Goal: Navigation & Orientation: Find specific page/section

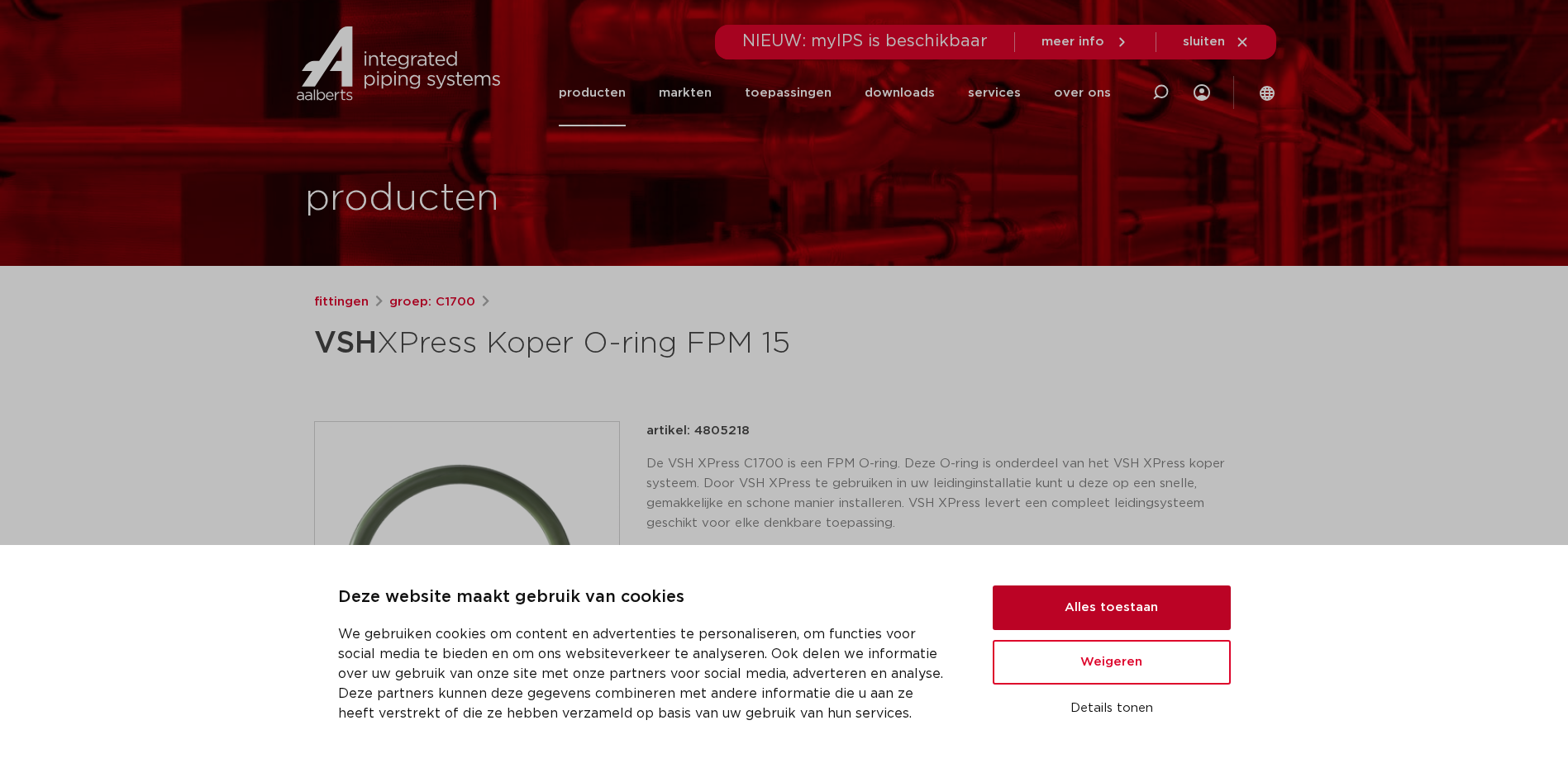
click at [1096, 617] on button "Alles toestaan" at bounding box center [1111, 608] width 238 height 45
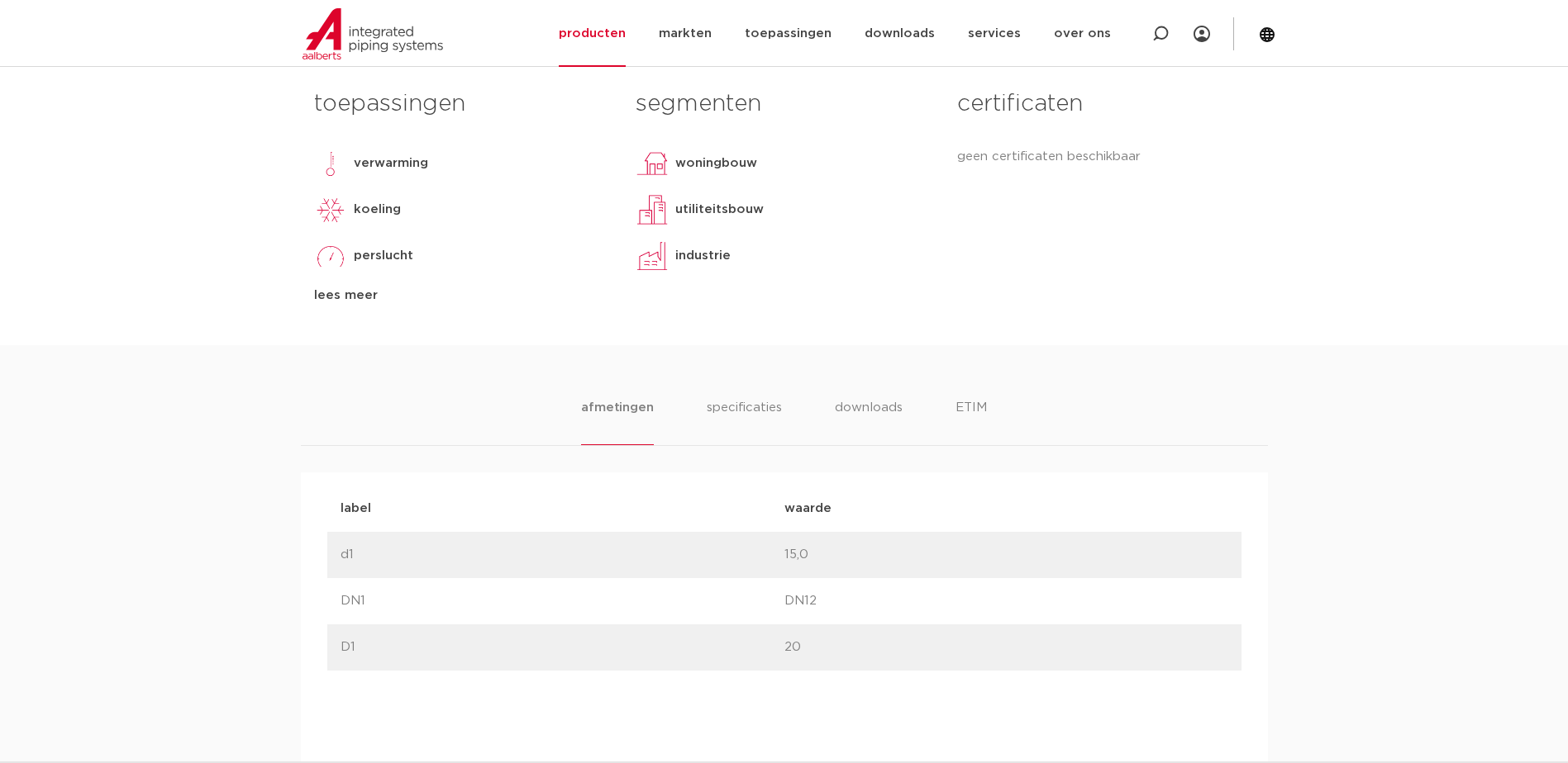
scroll to position [743, 0]
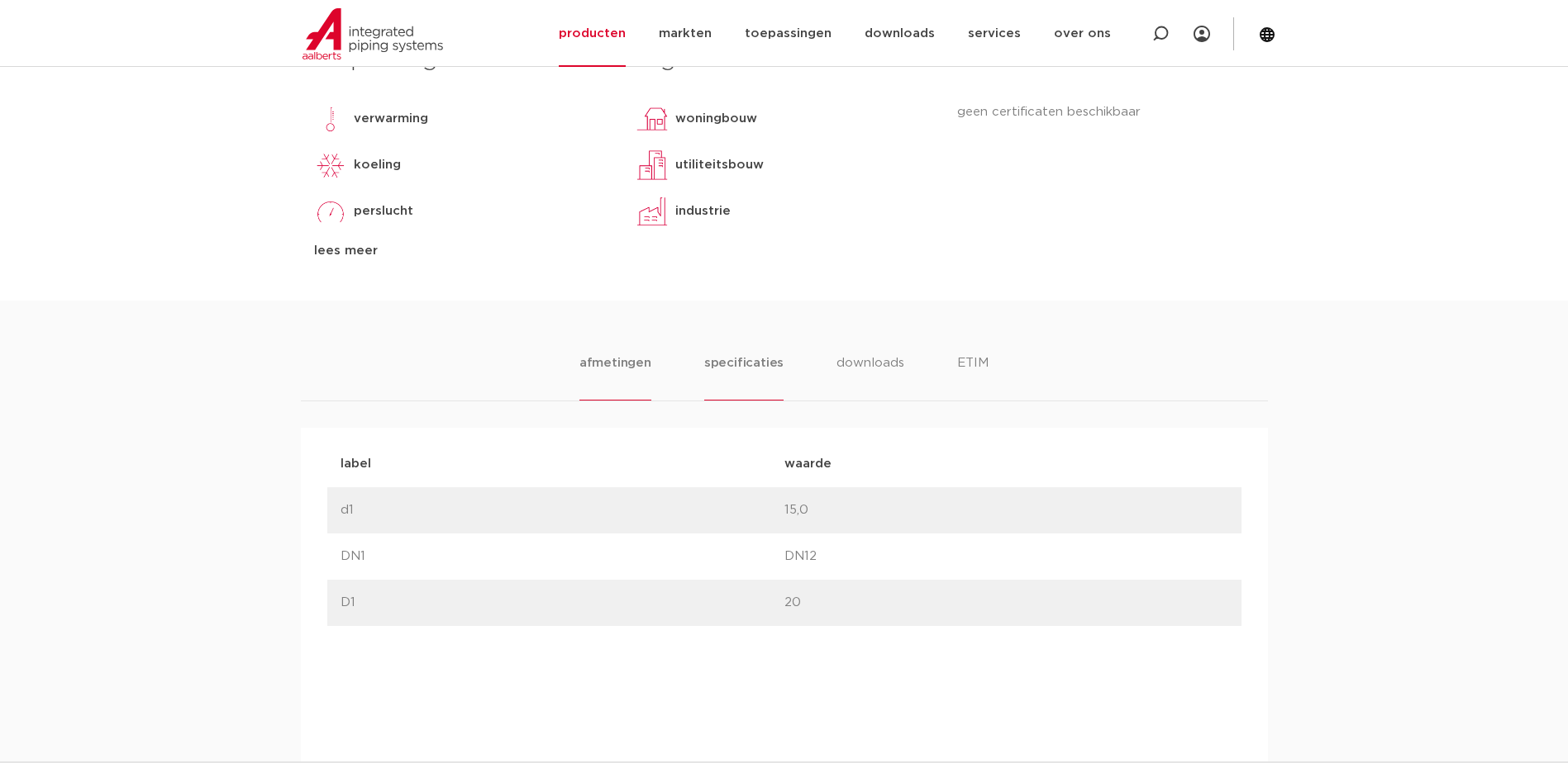
click at [759, 363] on li "specificaties" at bounding box center [744, 377] width 80 height 47
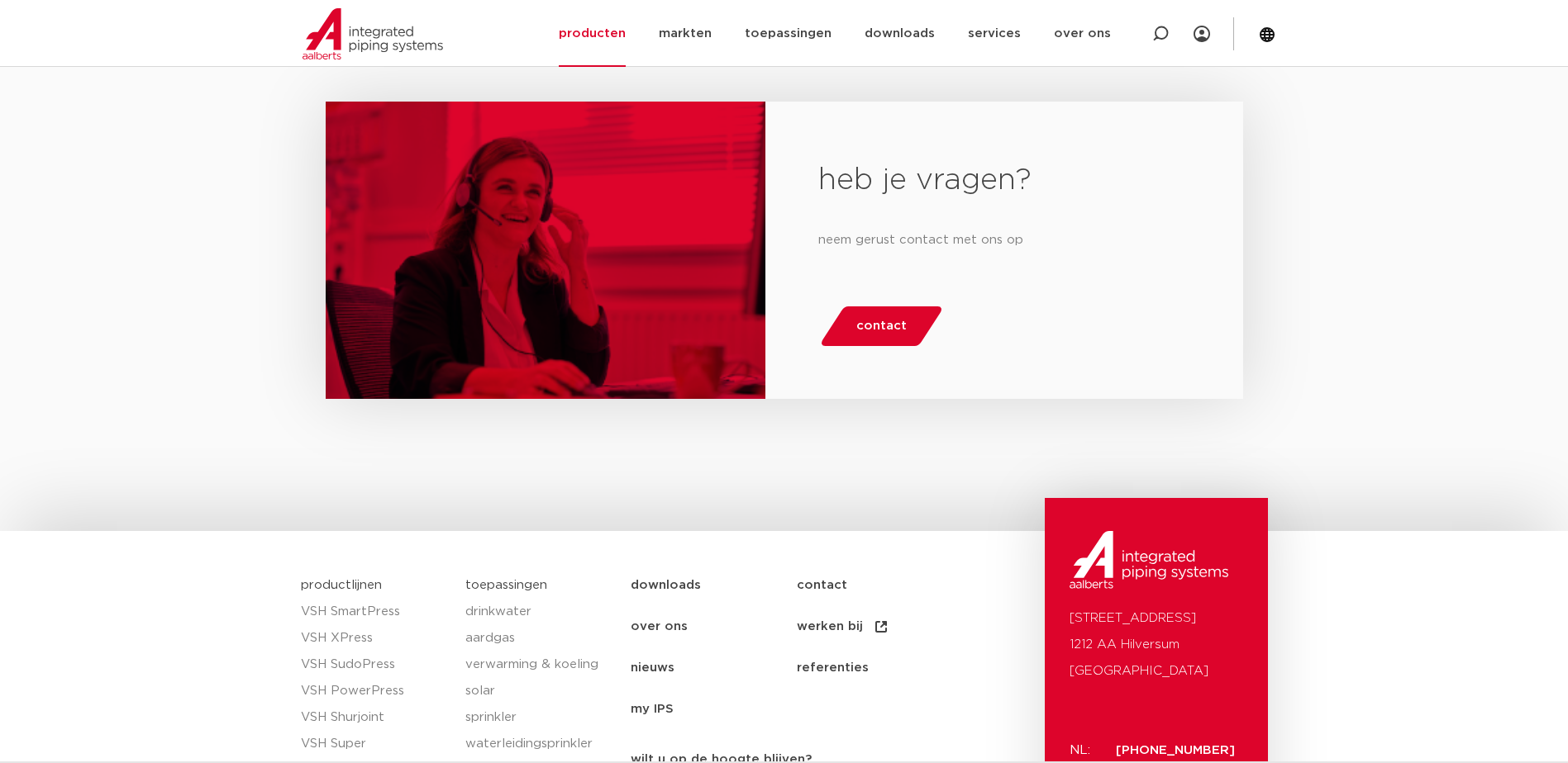
scroll to position [3387, 0]
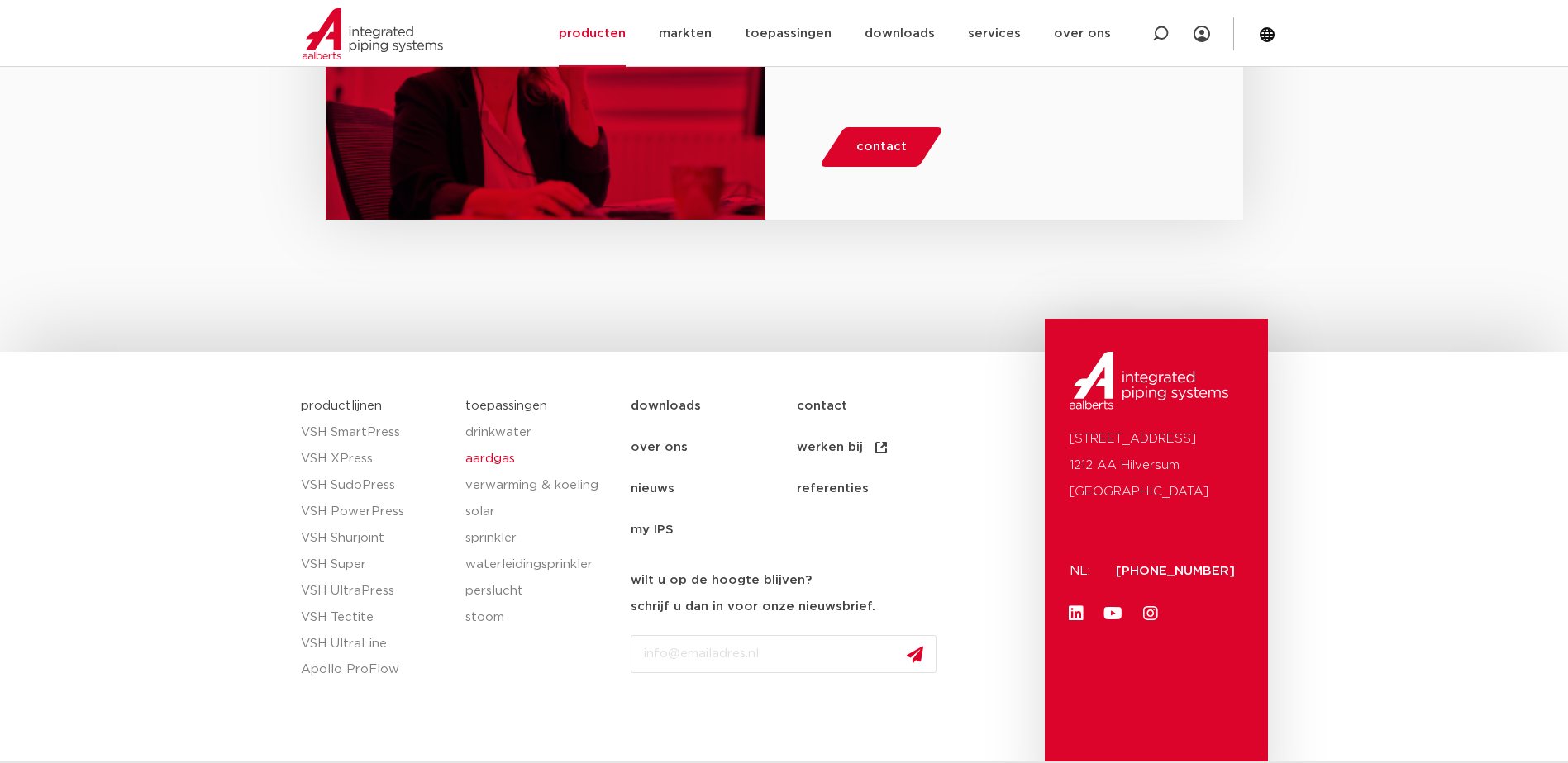
click at [501, 446] on link "aardgas" at bounding box center [540, 459] width 149 height 27
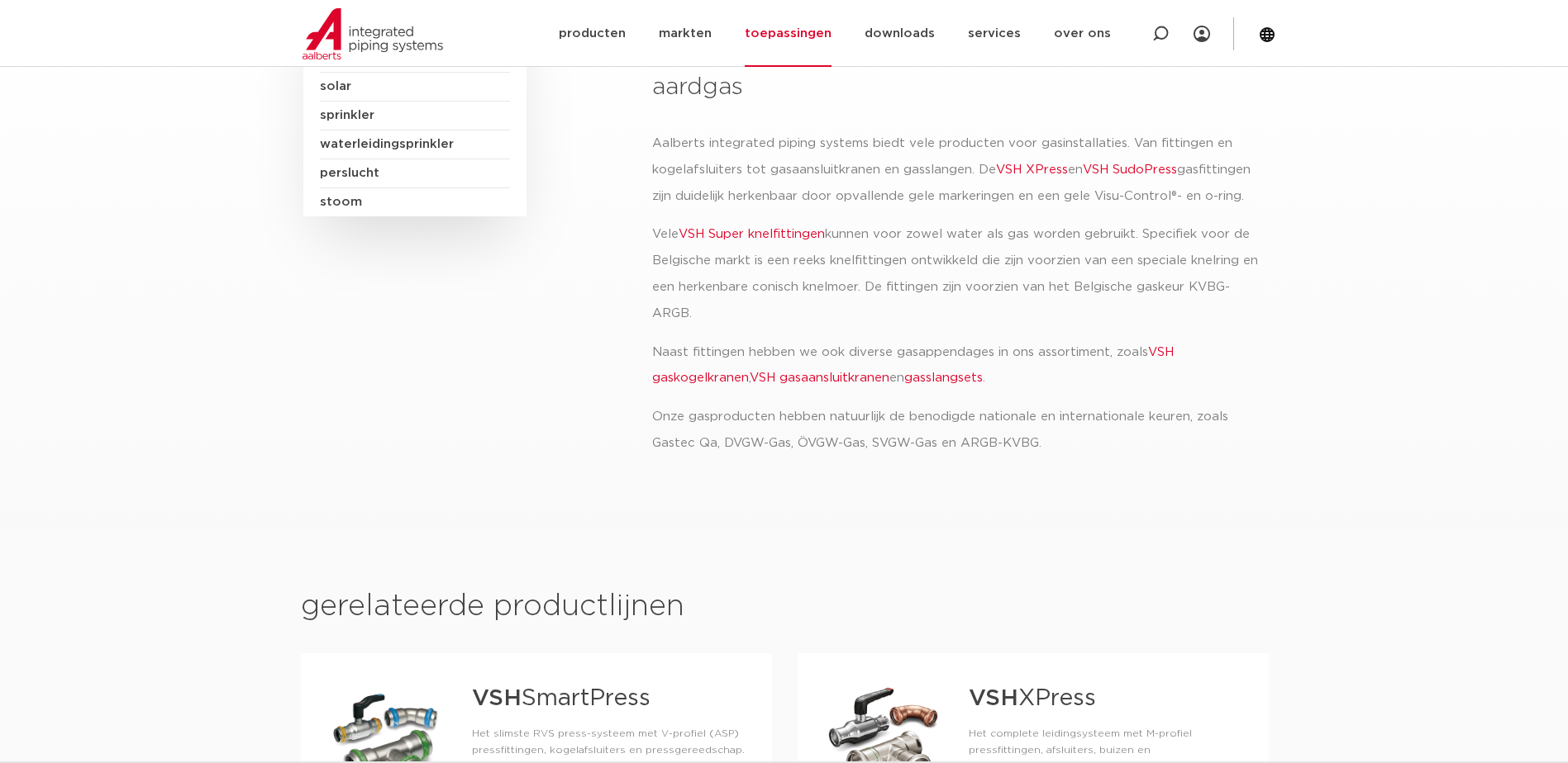
scroll to position [247, 0]
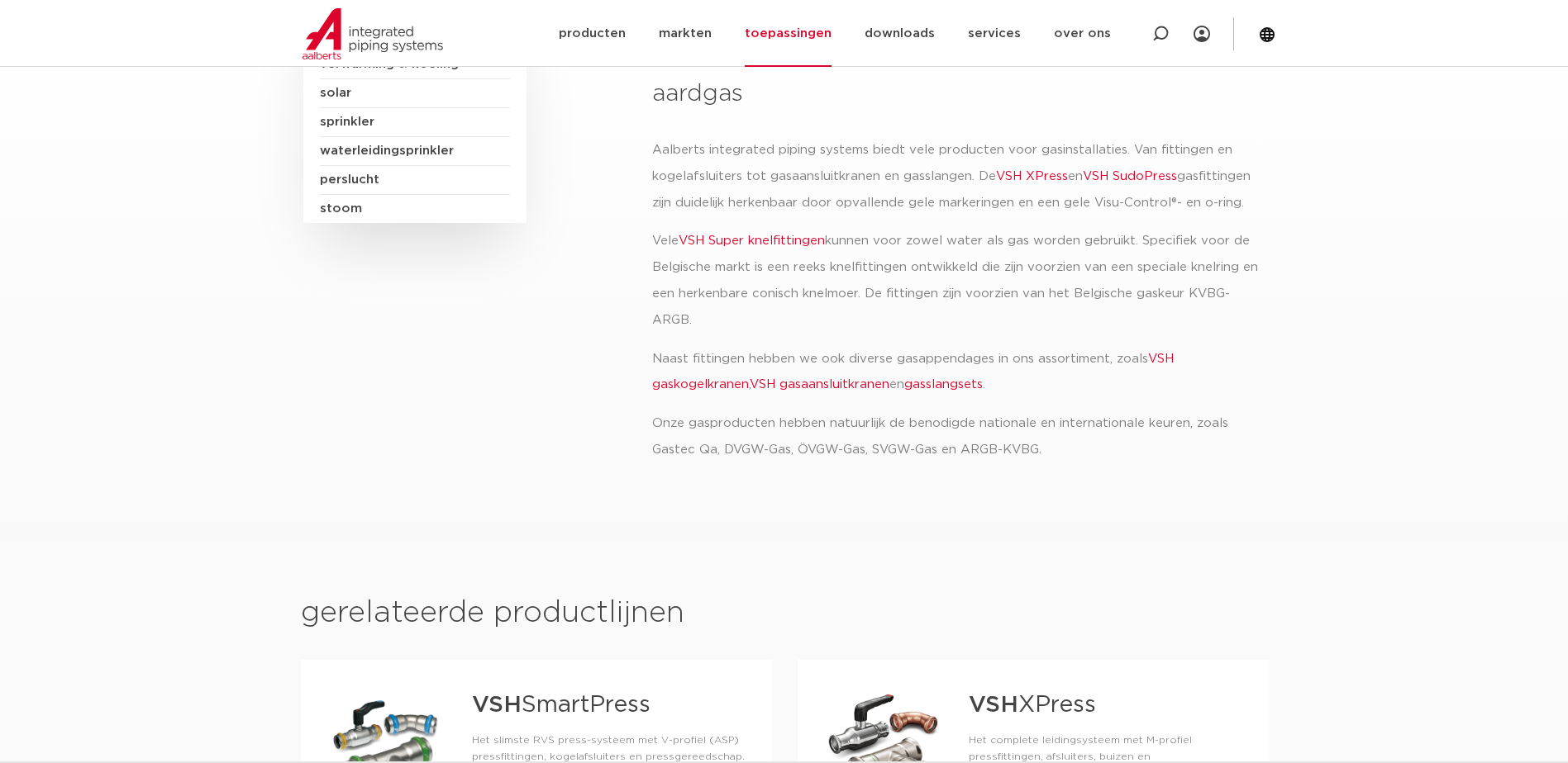
click at [1044, 182] on link "VSH XPress" at bounding box center [1032, 176] width 72 height 12
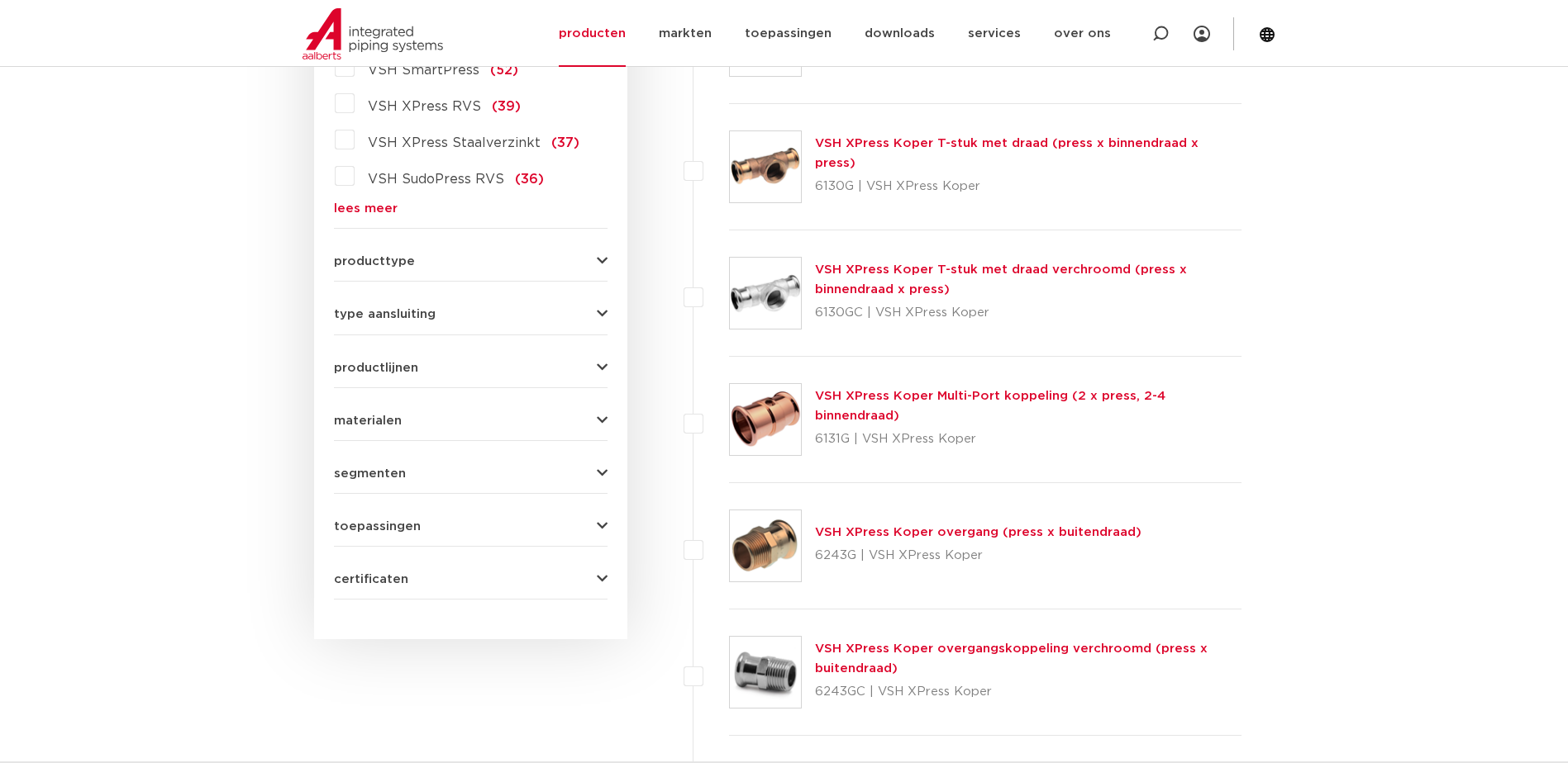
scroll to position [909, 0]
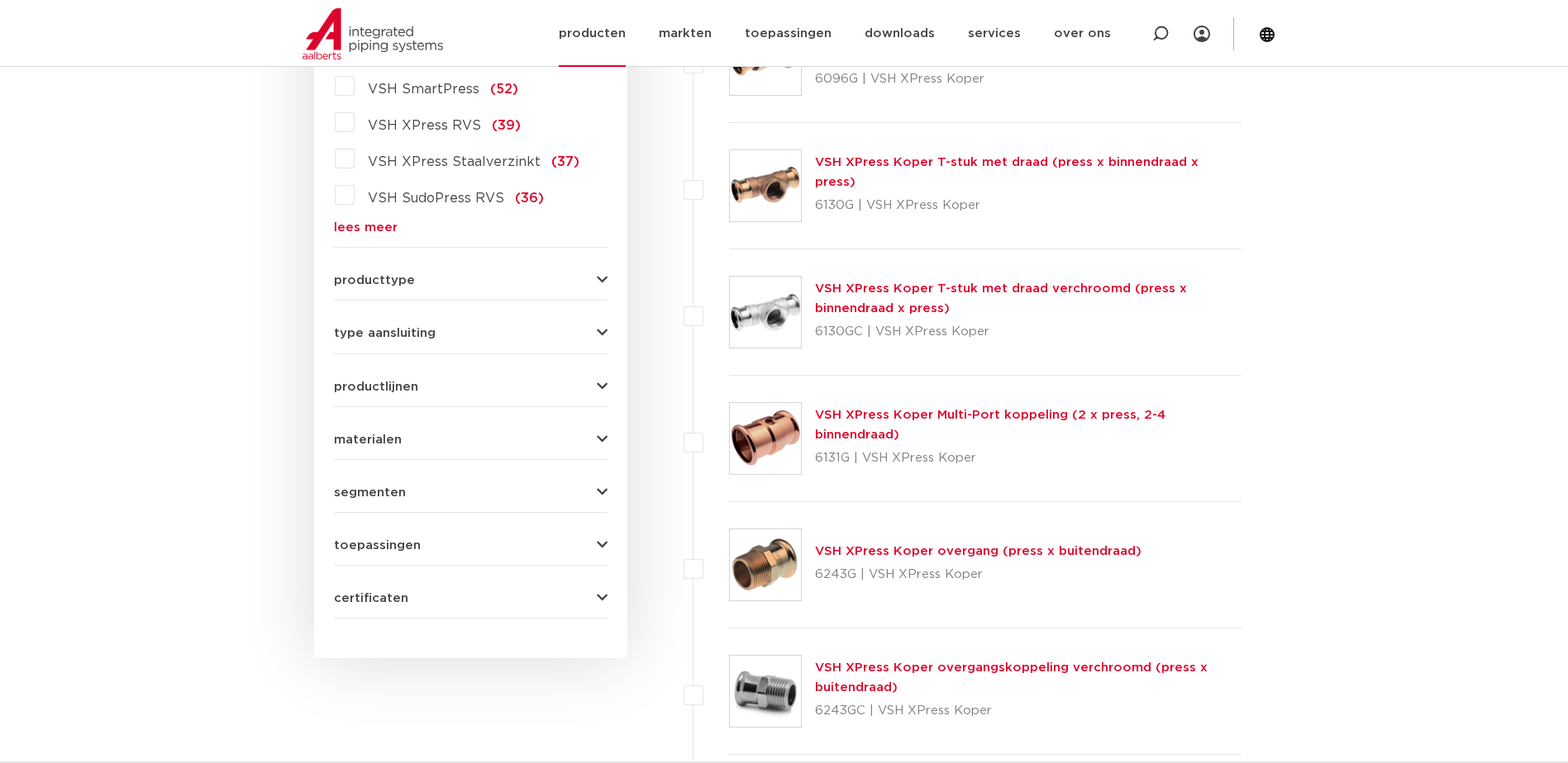
click at [614, 34] on link "producten" at bounding box center [592, 33] width 67 height 67
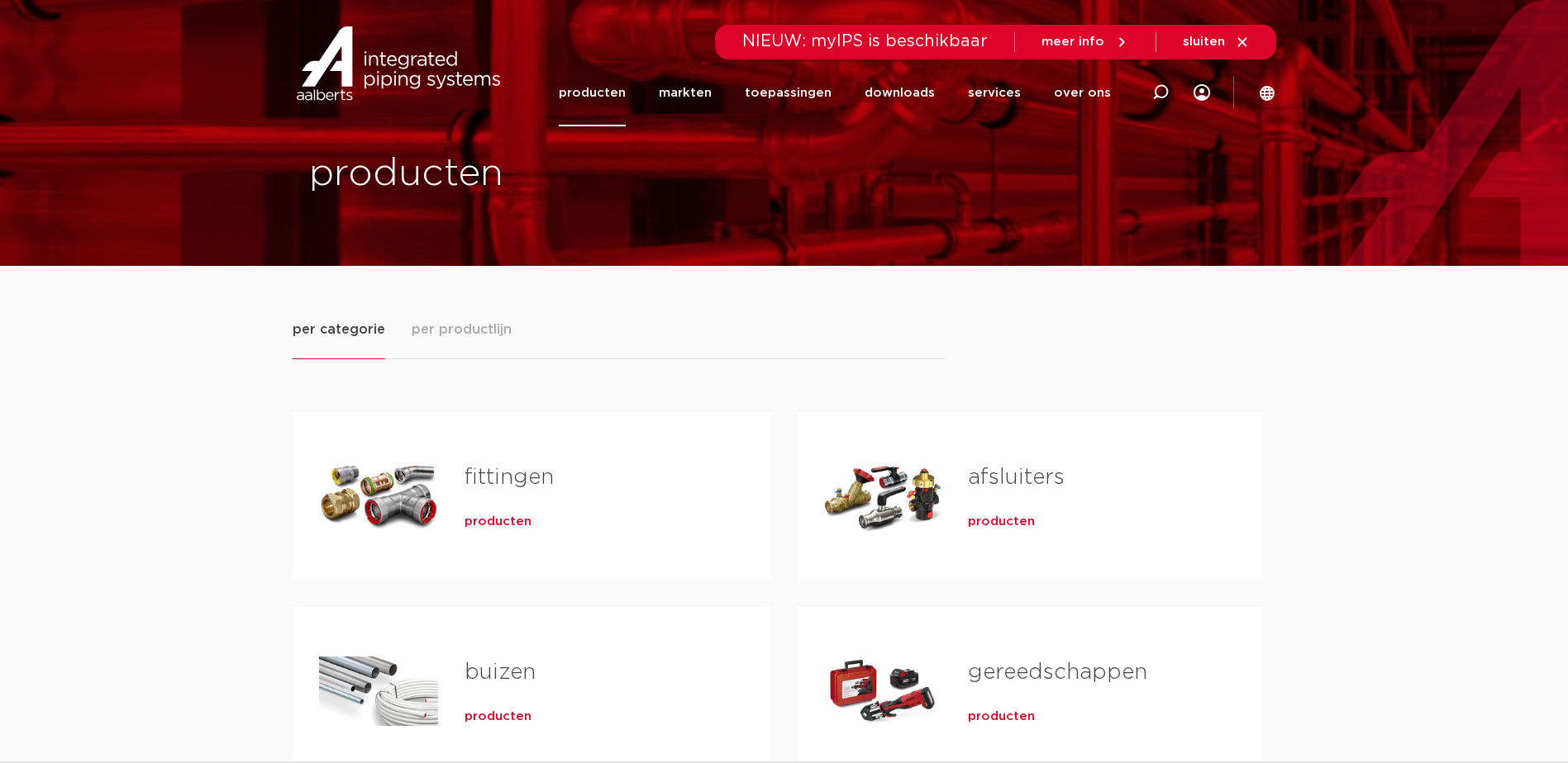
click at [491, 325] on span "per productlijn" at bounding box center [461, 329] width 100 height 20
